Goal: Task Accomplishment & Management: Use online tool/utility

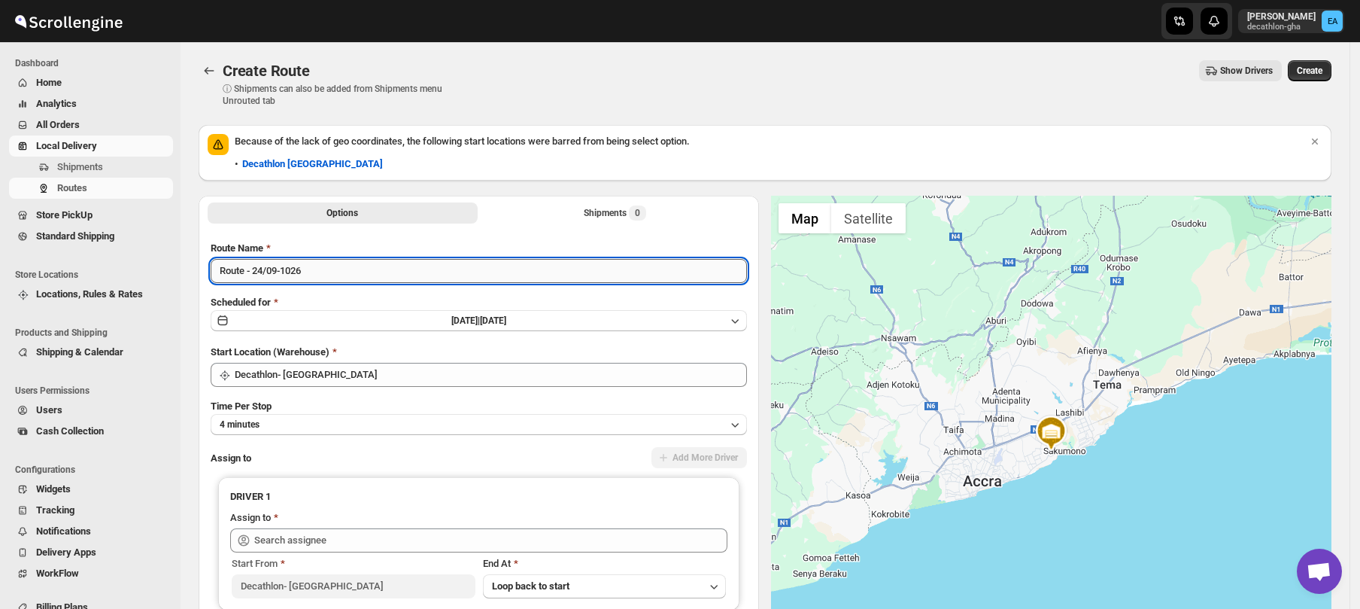
click at [244, 275] on input "Route - 24/09-1026" at bounding box center [479, 271] width 536 height 24
type input "SATCHEL DELIVERY - 24/09-1026"
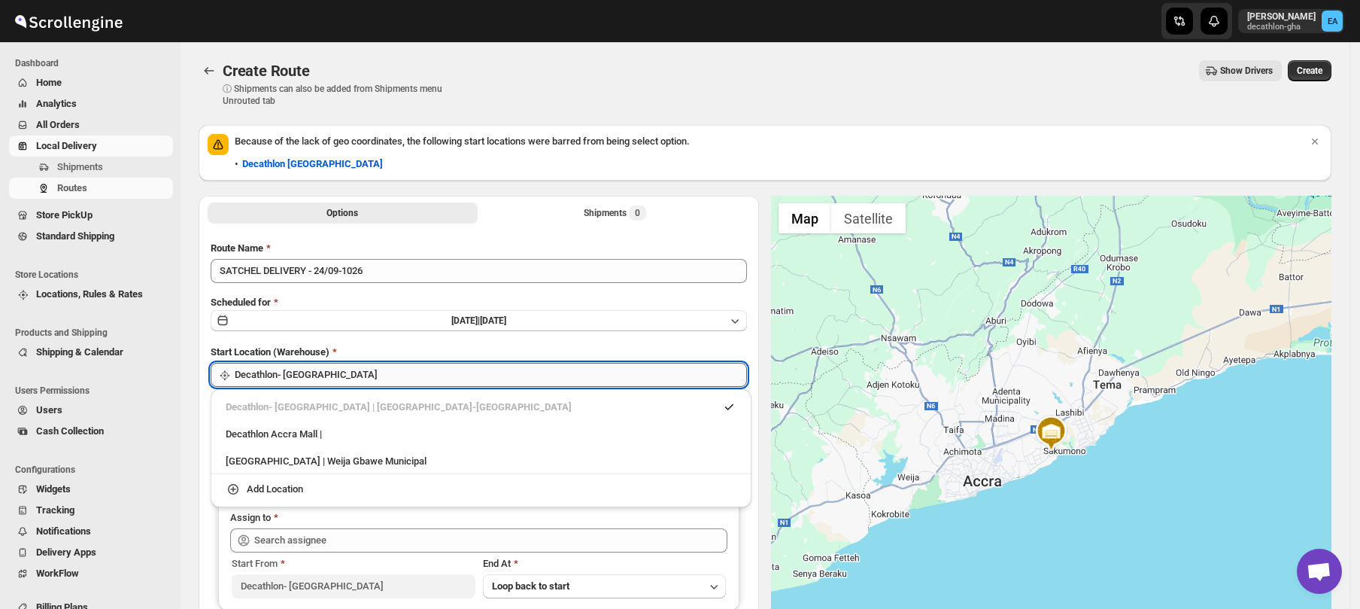
click at [296, 370] on input "Decathlon- [GEOGRAPHIC_DATA]" at bounding box center [491, 375] width 512 height 24
click at [310, 429] on div "Decathlon Accra Mall |" at bounding box center [481, 434] width 511 height 15
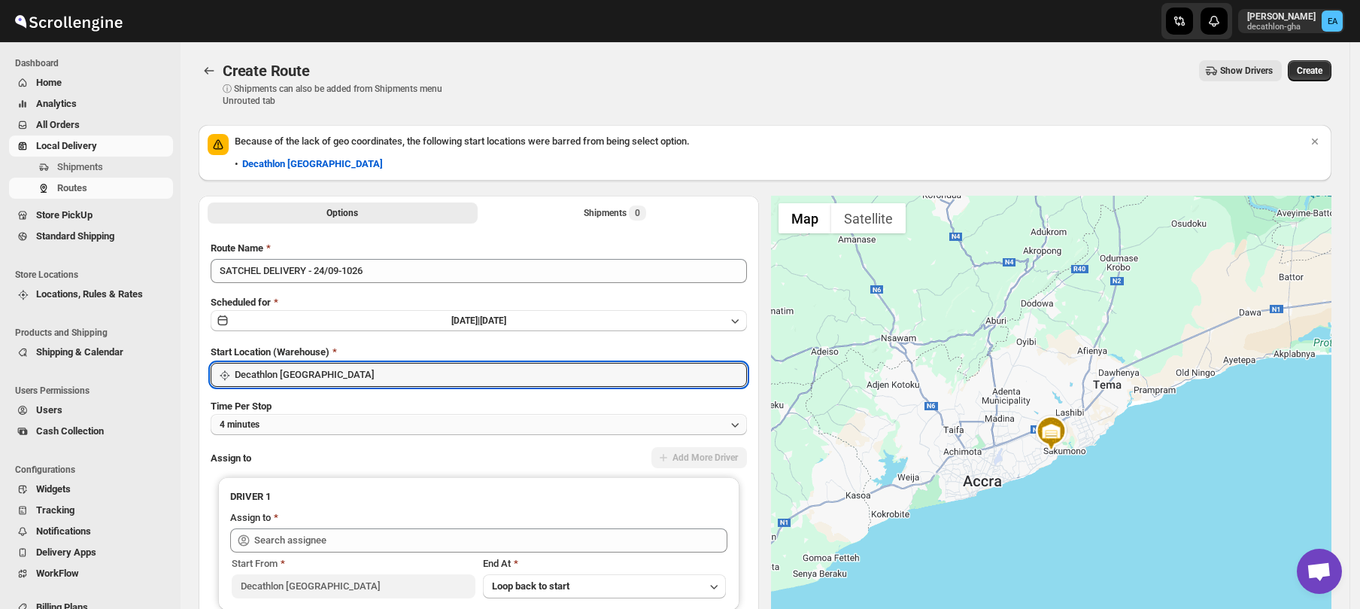
type input "Decathlon [GEOGRAPHIC_DATA]"
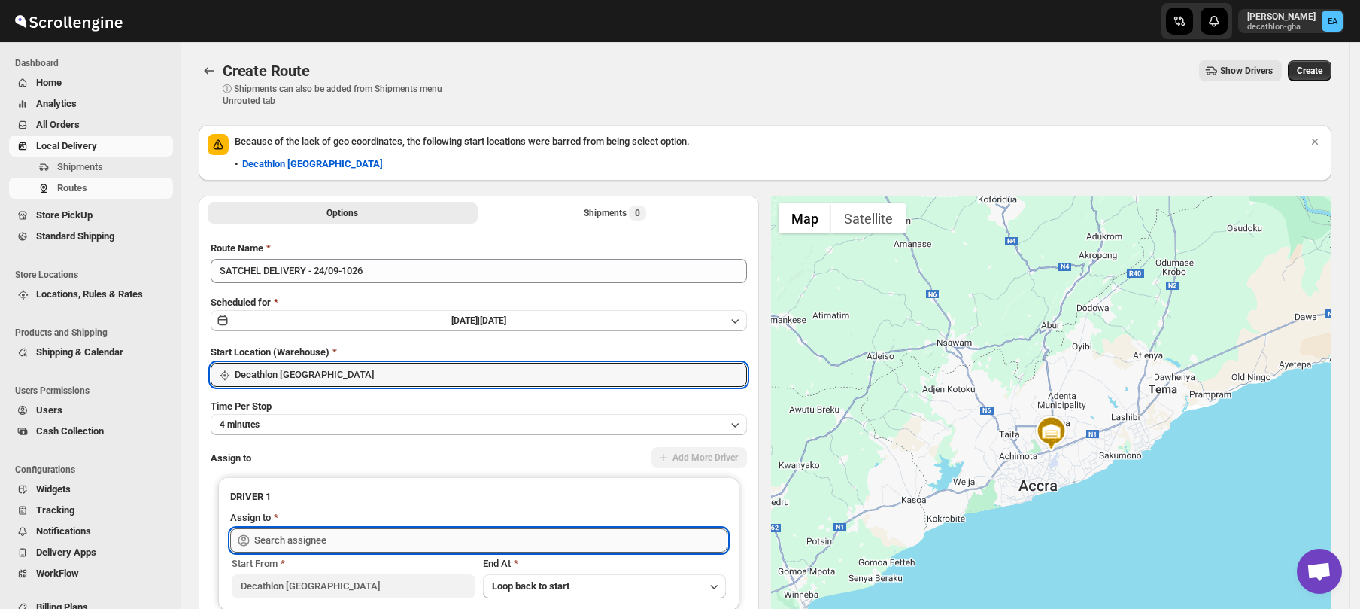
click at [328, 533] on input "text" at bounding box center [490, 540] width 473 height 24
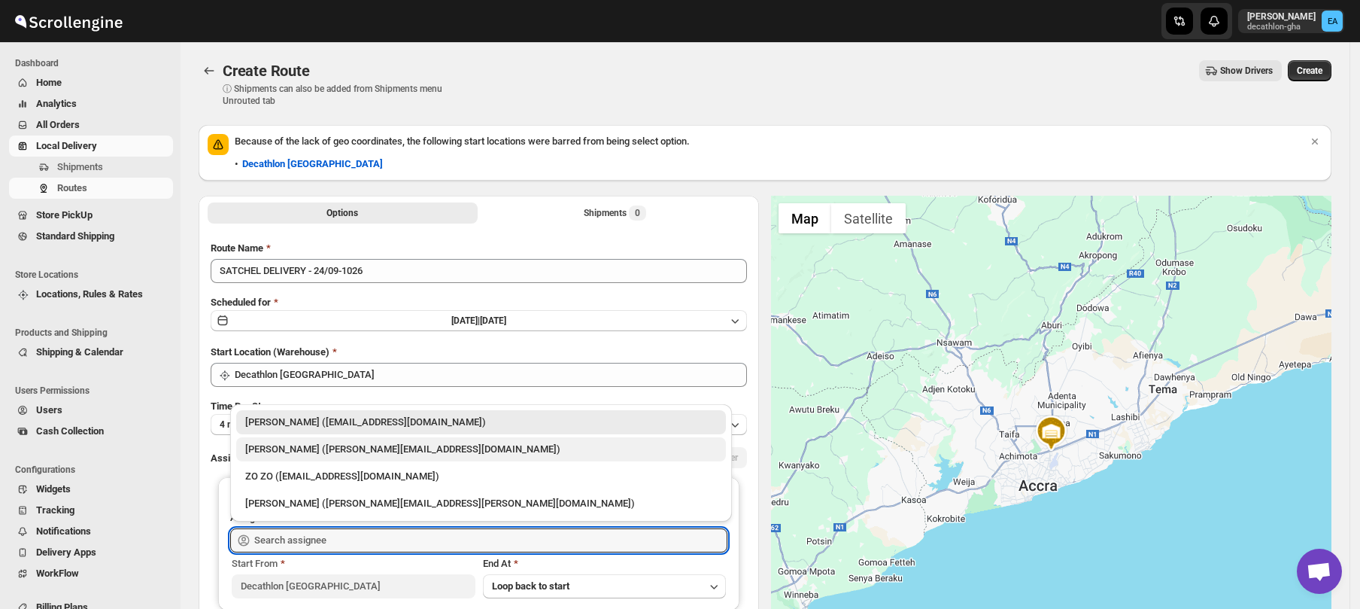
click at [335, 451] on div "[PERSON_NAME] ([PERSON_NAME][EMAIL_ADDRESS][DOMAIN_NAME])" at bounding box center [481, 449] width 472 height 15
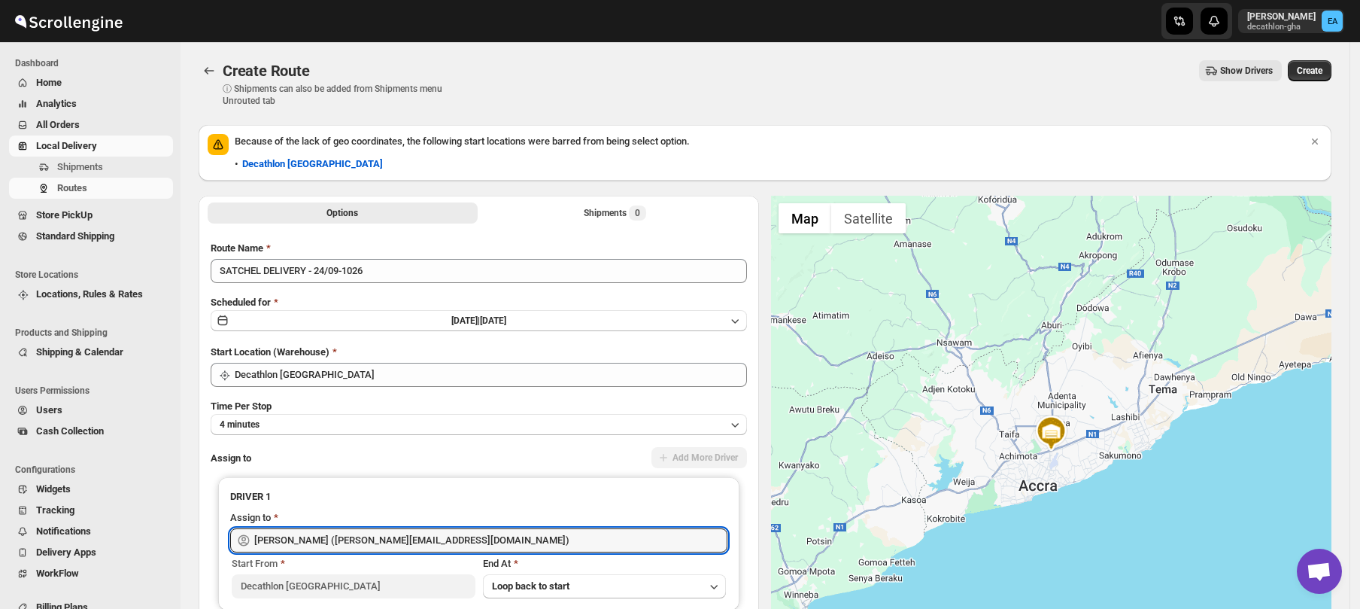
type input "[PERSON_NAME] ([PERSON_NAME][EMAIL_ADDRESS][DOMAIN_NAME])"
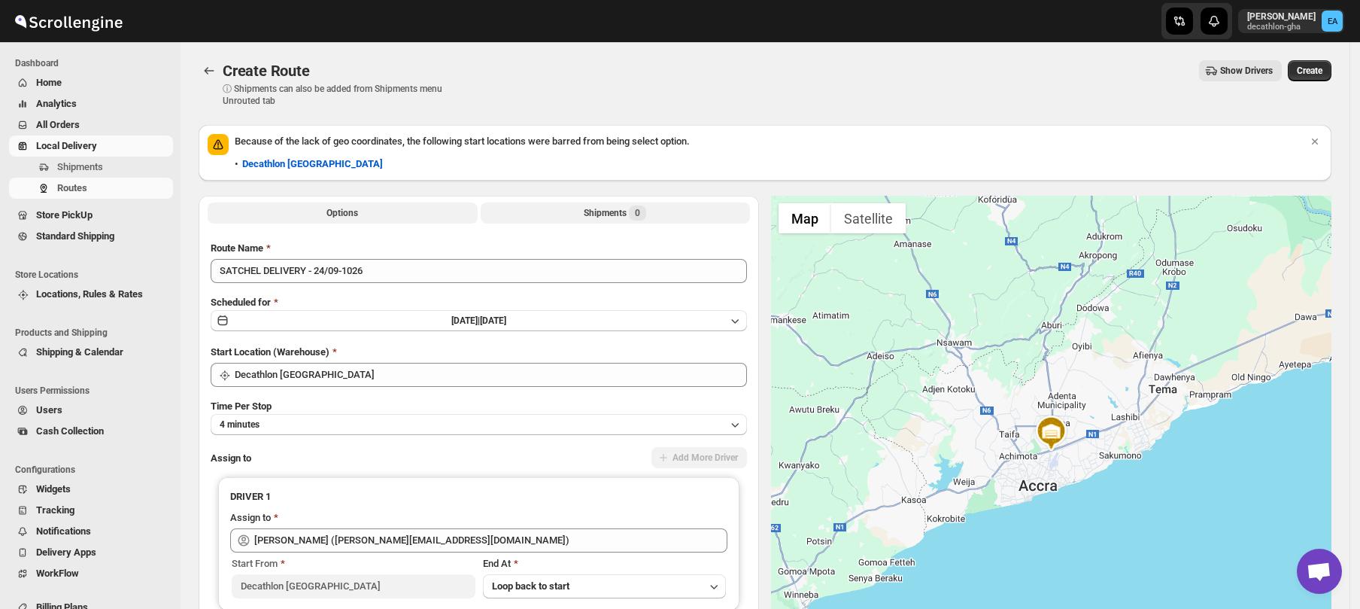
click at [605, 211] on div "Shipments 0" at bounding box center [615, 212] width 62 height 15
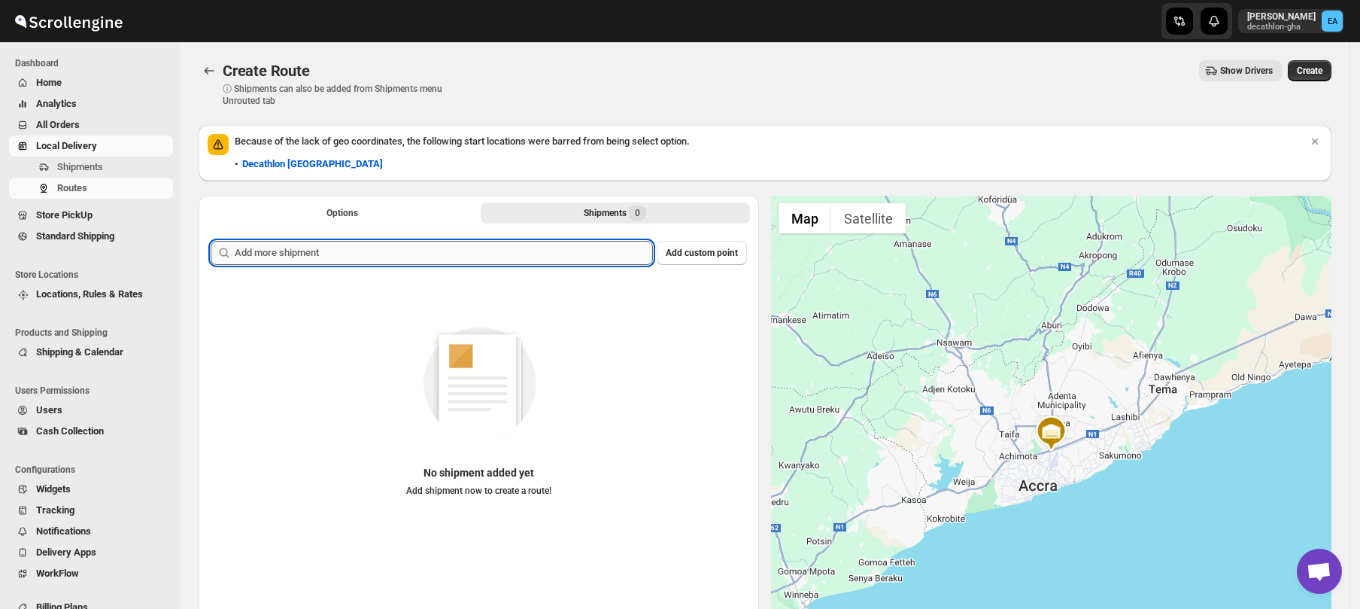
click at [512, 254] on input "text" at bounding box center [444, 253] width 418 height 24
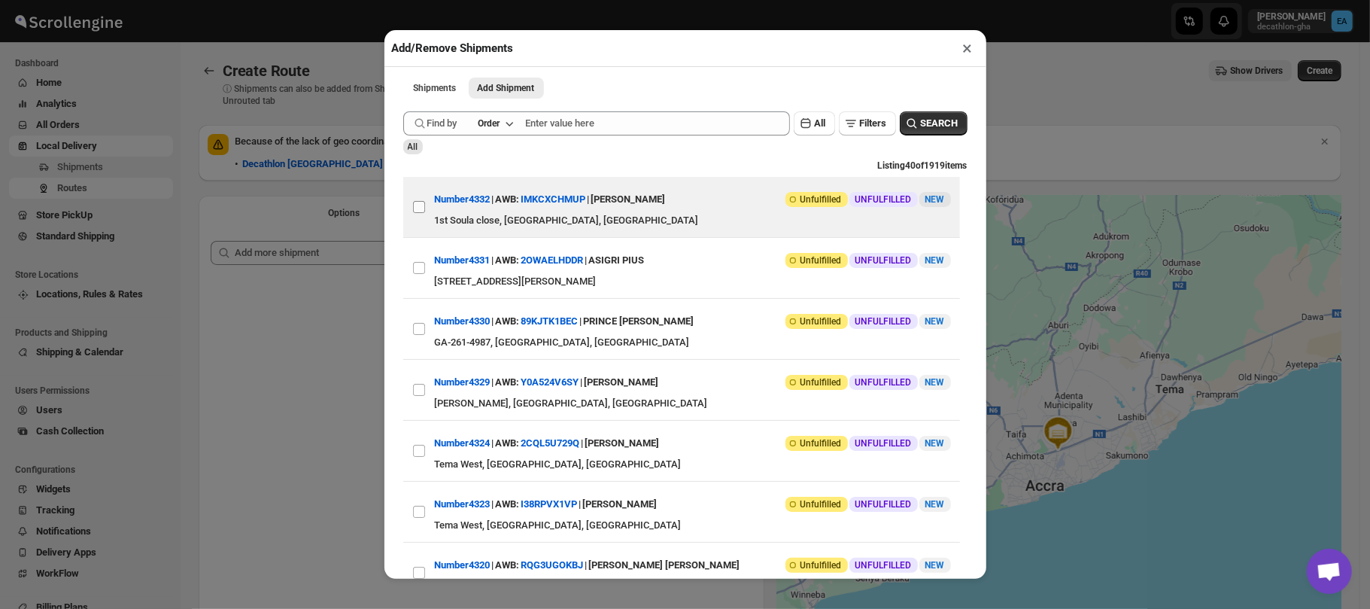
click at [420, 209] on input "View details for 68d642a702c94fc1c02b99f4" at bounding box center [419, 207] width 12 height 12
checkbox input "true"
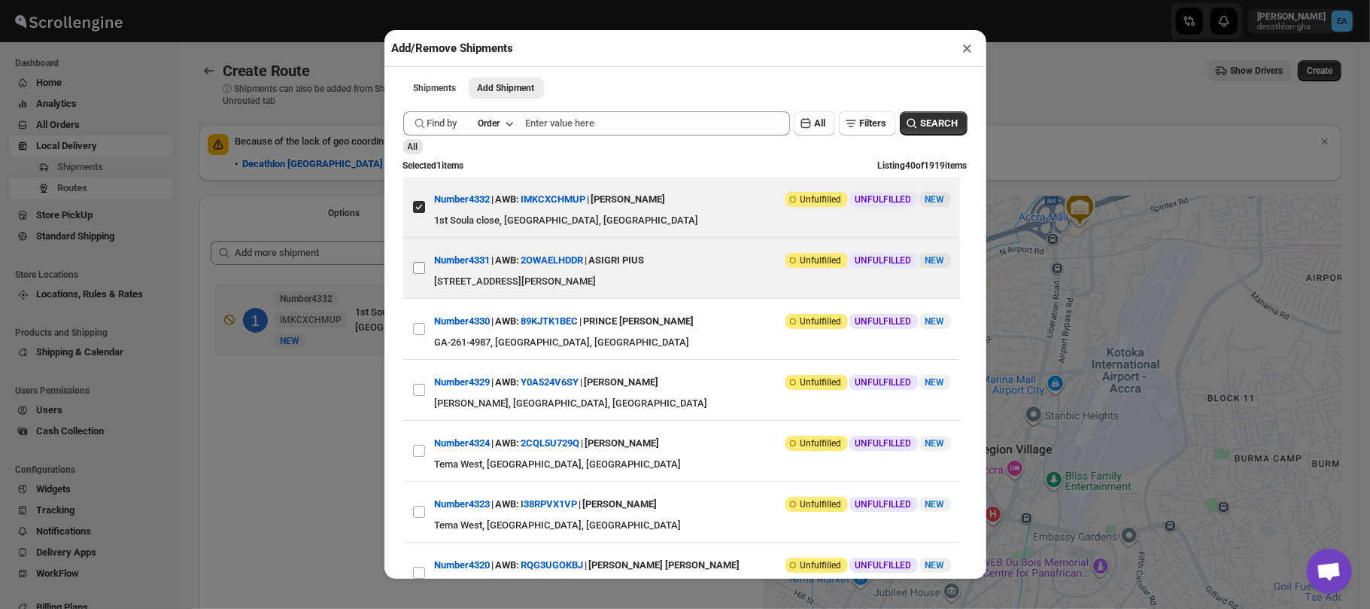
click at [417, 269] on input "View details for 68d5b67002c94fc1c02b92d4" at bounding box center [419, 268] width 12 height 12
checkbox input "true"
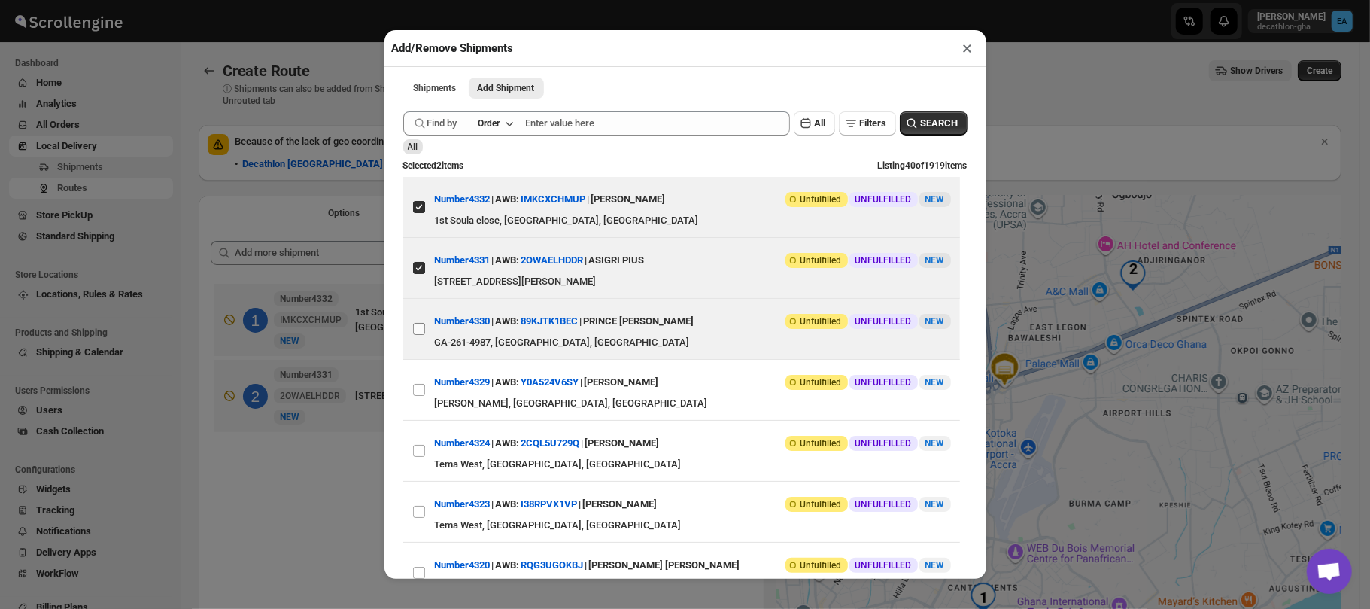
click at [419, 334] on input "View details for 68d5b11702c94fc1c02b9289" at bounding box center [419, 329] width 12 height 12
checkbox input "true"
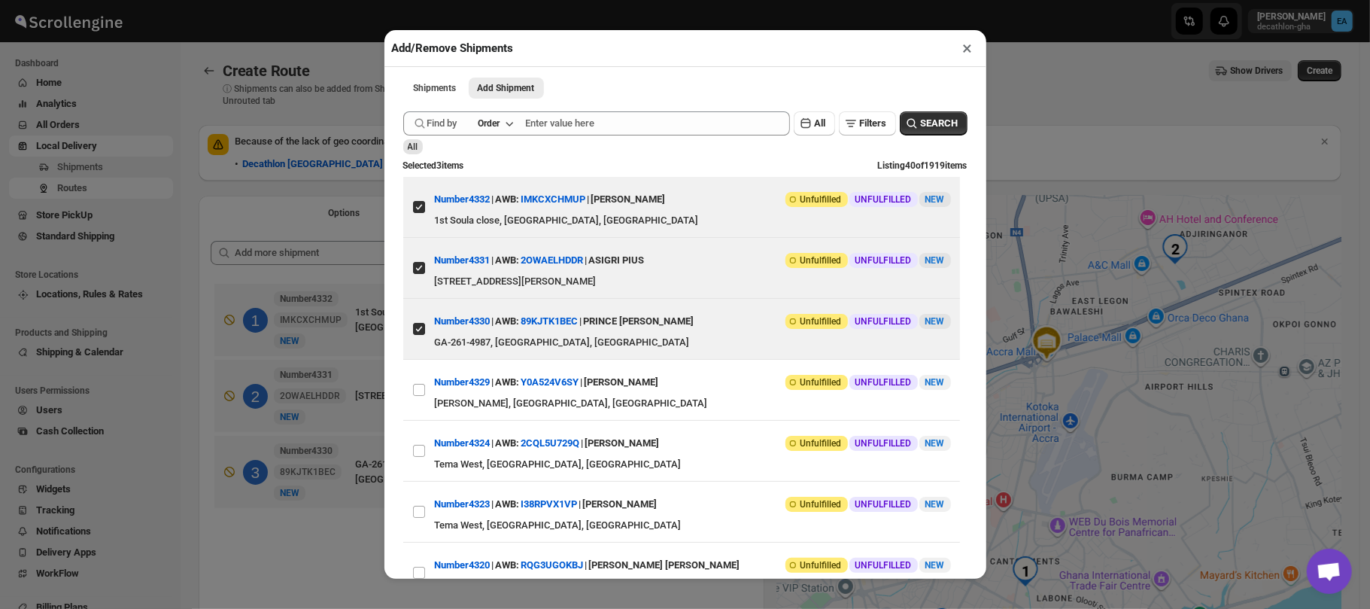
click at [1015, 116] on div "Add/Remove Shipments × Shipments Add Shipment More views Shipments Add Shipment…" at bounding box center [685, 304] width 1370 height 609
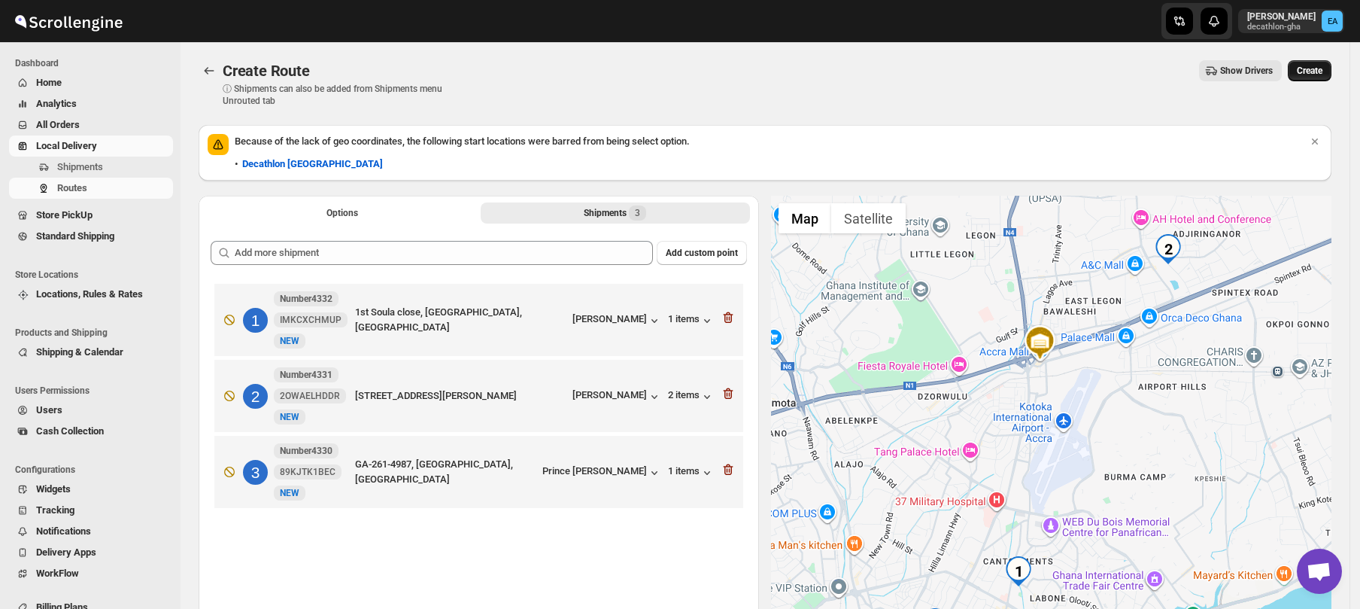
click at [1312, 70] on span "Create" at bounding box center [1310, 71] width 26 height 12
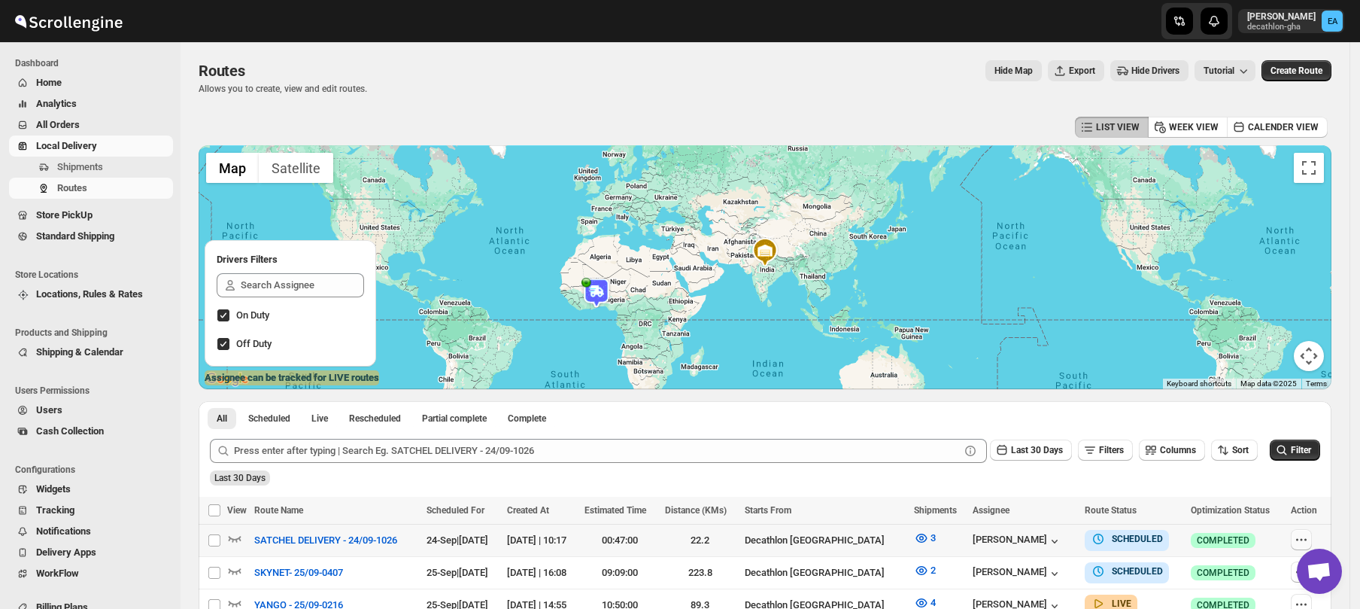
click at [1309, 542] on icon "button" at bounding box center [1301, 539] width 15 height 15
checkbox input "true"
